Goal: Navigation & Orientation: Go to known website

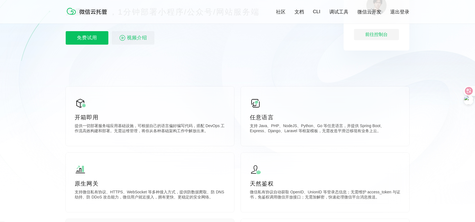
scroll to position [28, 0]
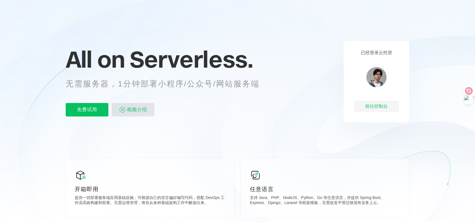
click at [143, 112] on span "视频介绍" at bounding box center [137, 109] width 20 height 13
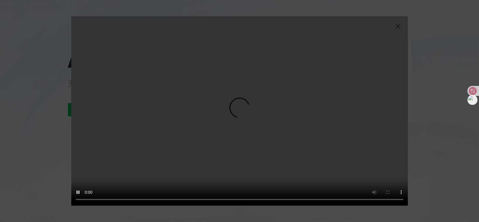
click at [397, 24] on img at bounding box center [397, 26] width 7 height 7
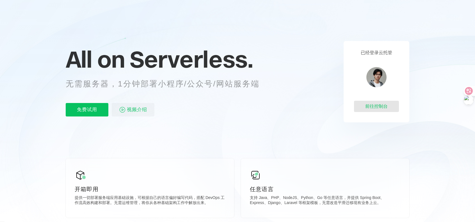
click at [380, 104] on div "前往控制台" at bounding box center [376, 106] width 45 height 11
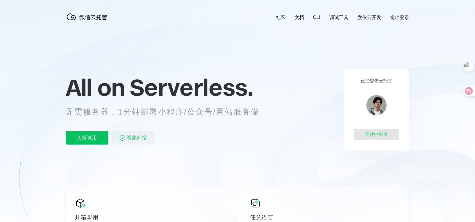
click at [381, 137] on div "前往控制台" at bounding box center [376, 134] width 45 height 11
